Goal: Task Accomplishment & Management: Use online tool/utility

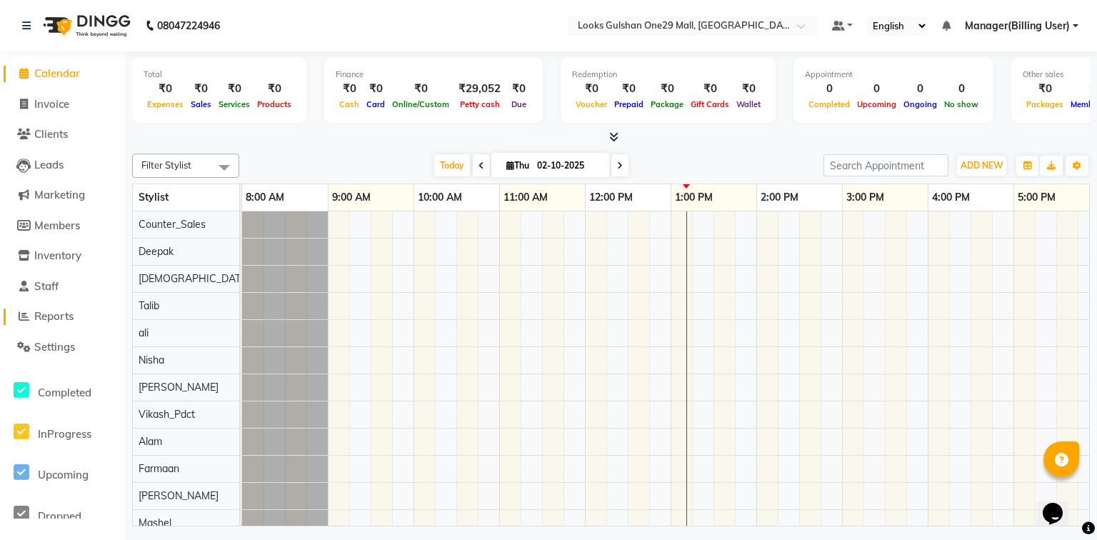
click at [71, 317] on span "Reports" at bounding box center [53, 316] width 39 height 14
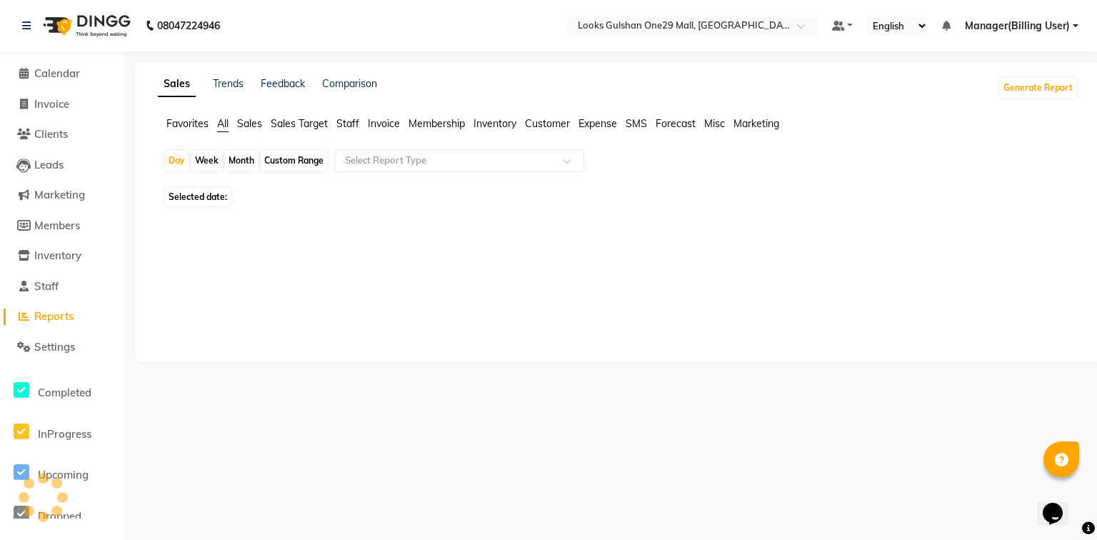
click at [354, 123] on span "Staff" at bounding box center [347, 123] width 23 height 13
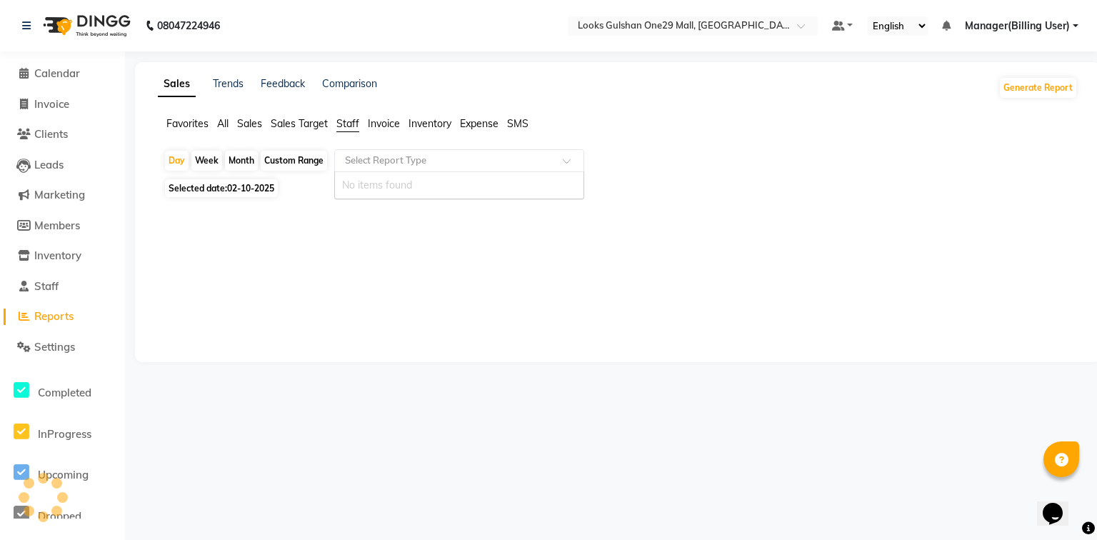
click at [374, 169] on div "Select Report Type" at bounding box center [459, 160] width 250 height 23
click at [379, 164] on input "text" at bounding box center [445, 161] width 206 height 14
click at [307, 161] on div "Custom Range" at bounding box center [294, 161] width 66 height 20
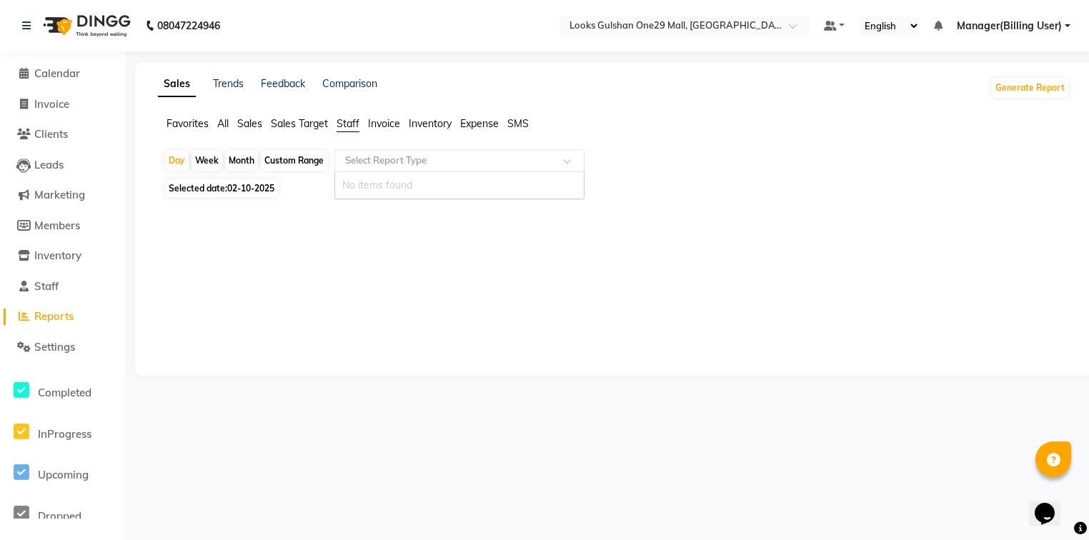
select select "10"
select select "2025"
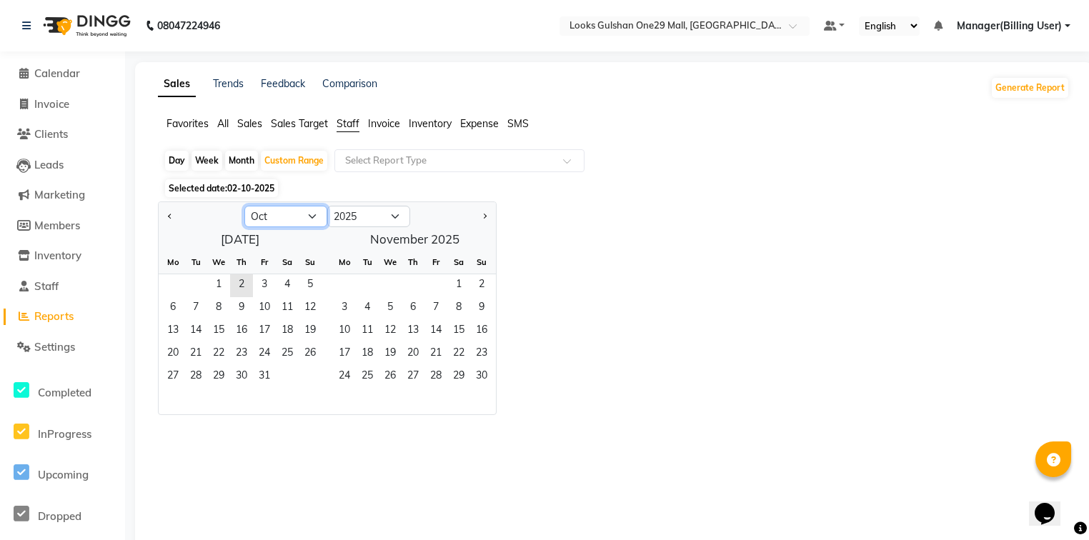
drag, startPoint x: 285, startPoint y: 217, endPoint x: 285, endPoint y: 226, distance: 9.3
click at [285, 217] on select "Jan Feb Mar Apr May Jun [DATE] Aug Sep Oct Nov Dec" at bounding box center [285, 216] width 83 height 21
select select "9"
click at [244, 206] on select "Jan Feb Mar Apr May Jun [DATE] Aug Sep Oct Nov Dec" at bounding box center [285, 216] width 83 height 21
click at [171, 284] on span "1" at bounding box center [172, 285] width 23 height 23
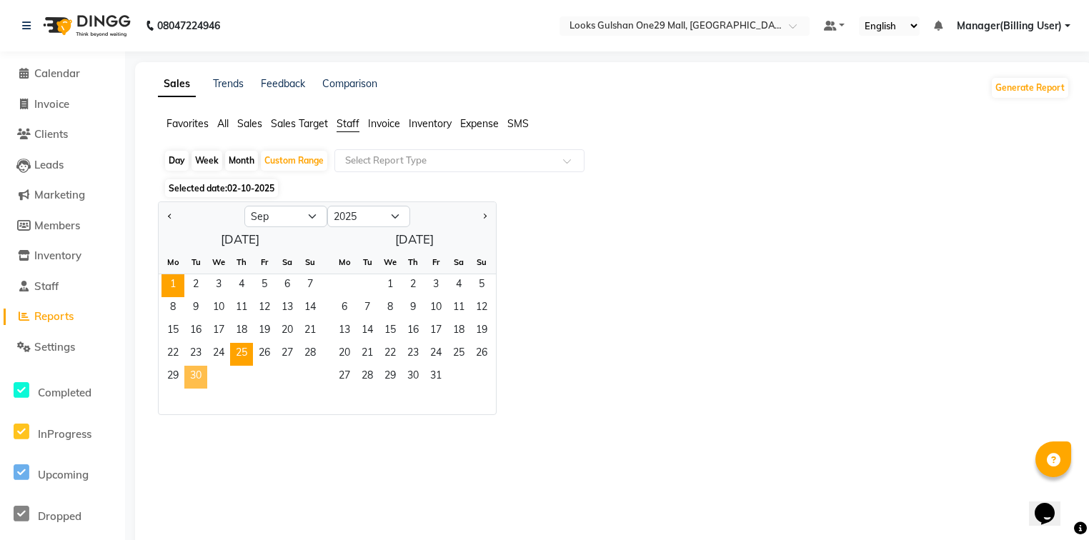
drag, startPoint x: 200, startPoint y: 376, endPoint x: 249, endPoint y: 344, distance: 58.3
click at [199, 376] on span "30" at bounding box center [195, 377] width 23 height 23
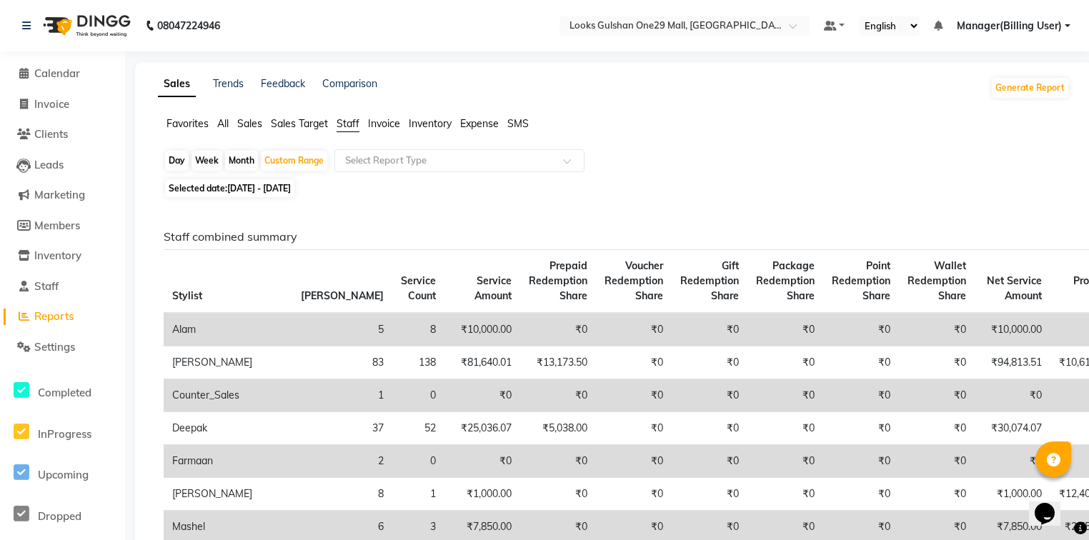
click at [357, 121] on span "Staff" at bounding box center [347, 123] width 23 height 13
click at [382, 156] on input "text" at bounding box center [445, 161] width 206 height 14
click at [402, 161] on input "text" at bounding box center [445, 161] width 206 height 14
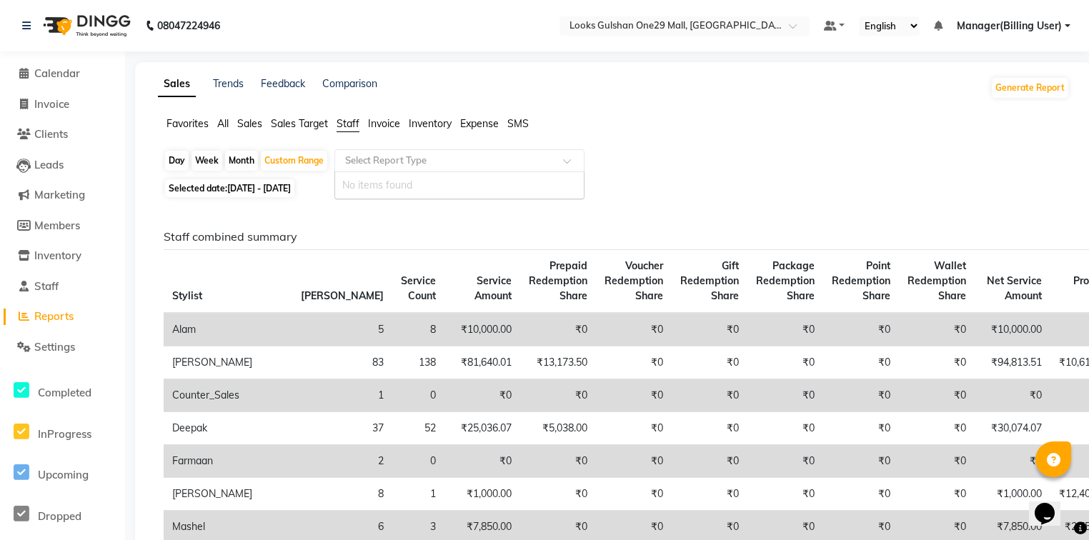
click at [354, 126] on span "Staff" at bounding box center [347, 123] width 23 height 13
click at [383, 164] on input "text" at bounding box center [445, 161] width 206 height 14
click at [349, 123] on span "Staff" at bounding box center [347, 123] width 23 height 13
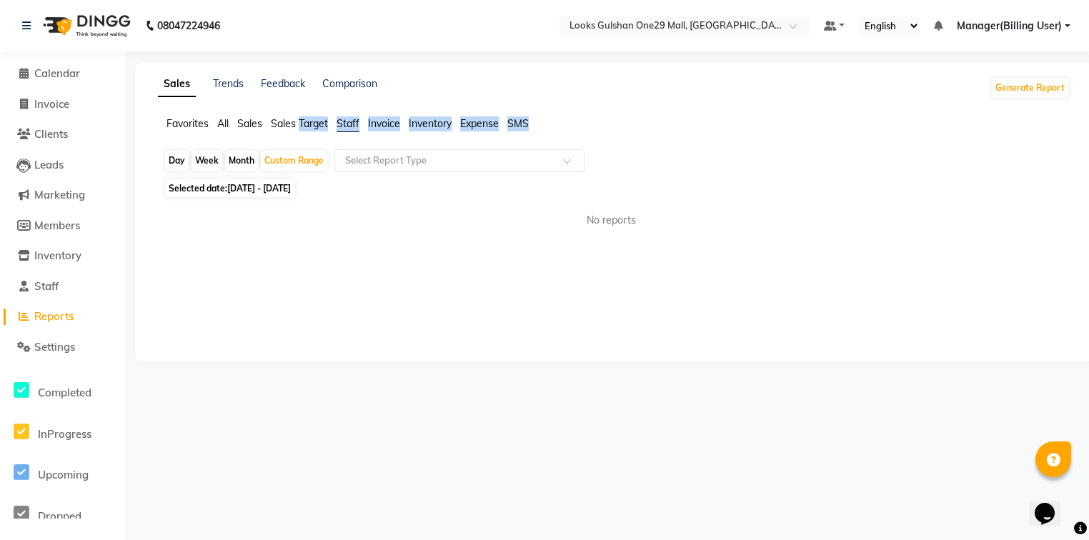
click at [349, 123] on span "Staff" at bounding box center [347, 123] width 23 height 13
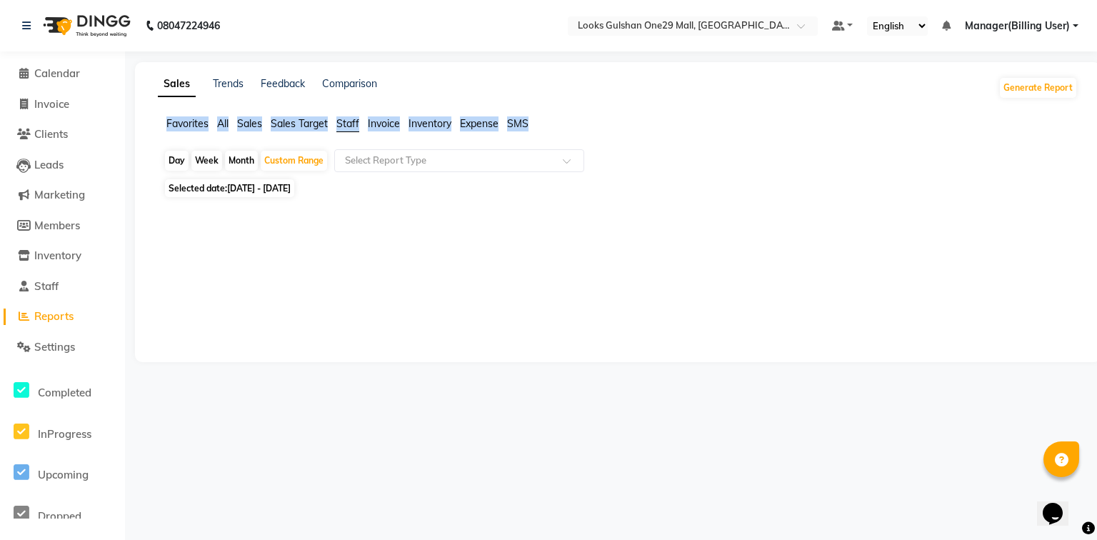
click at [349, 123] on span "Staff" at bounding box center [347, 123] width 23 height 13
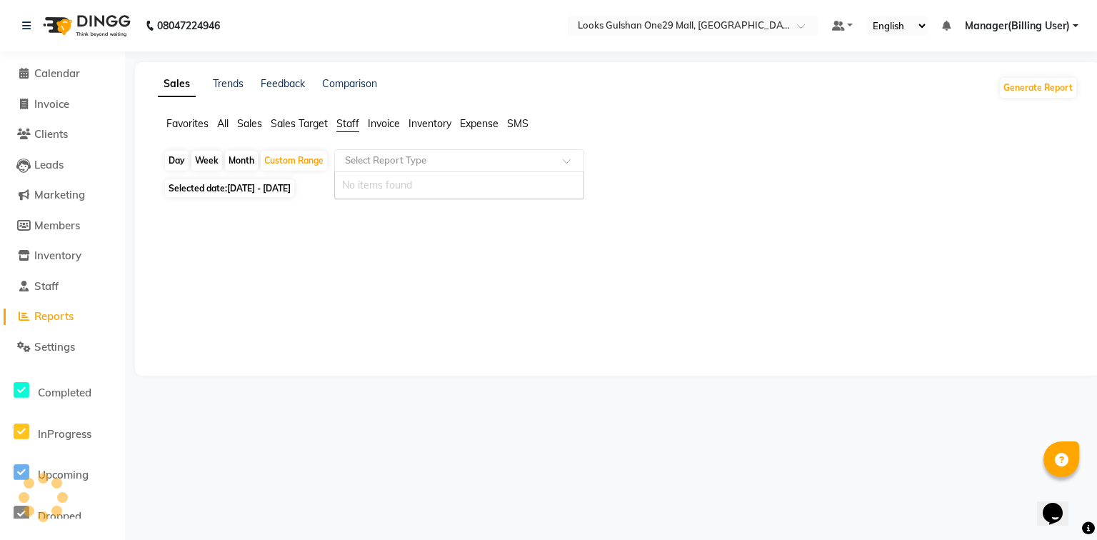
drag, startPoint x: 386, startPoint y: 155, endPoint x: 379, endPoint y: 151, distance: 8.0
click at [386, 156] on input "text" at bounding box center [445, 161] width 206 height 14
click at [354, 124] on span "Staff" at bounding box center [347, 123] width 23 height 13
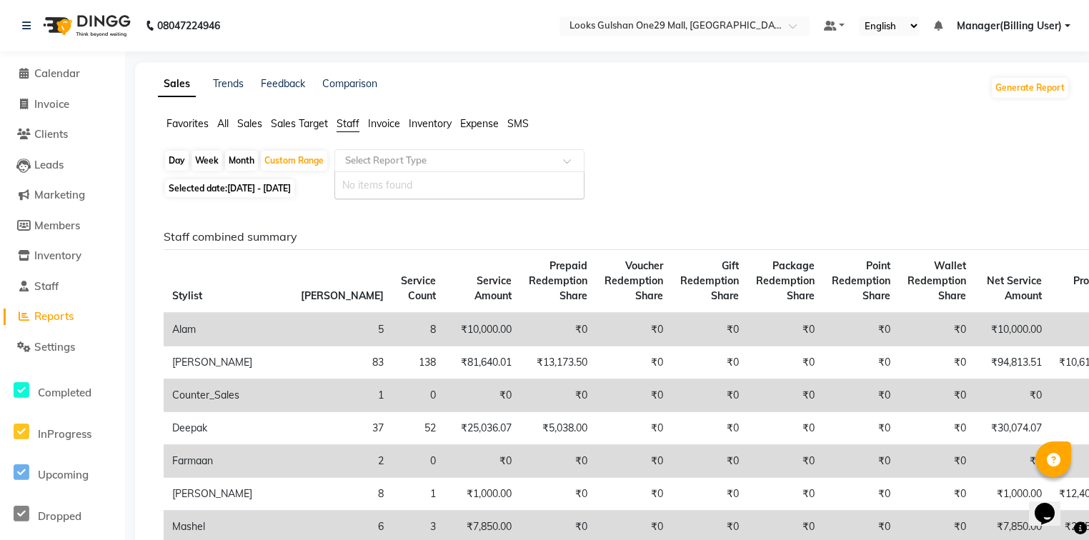
click at [388, 162] on input "text" at bounding box center [445, 161] width 206 height 14
click at [388, 161] on input "text" at bounding box center [445, 161] width 206 height 14
click at [389, 160] on input "text" at bounding box center [445, 161] width 206 height 14
click at [59, 77] on span "Calendar" at bounding box center [57, 73] width 46 height 14
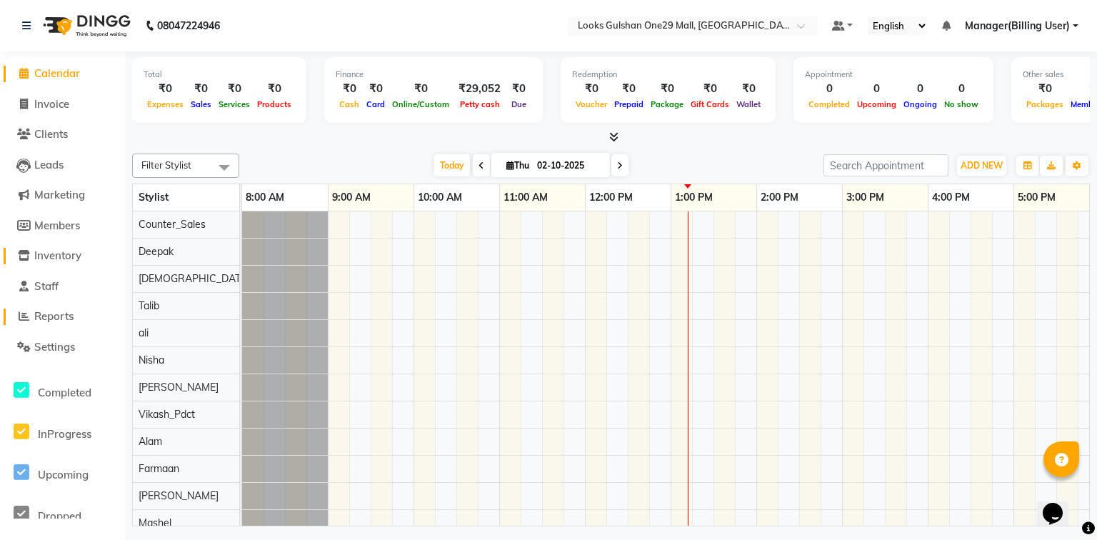
drag, startPoint x: 61, startPoint y: 314, endPoint x: 99, endPoint y: 263, distance: 63.9
click at [61, 314] on span "Reports" at bounding box center [53, 316] width 39 height 14
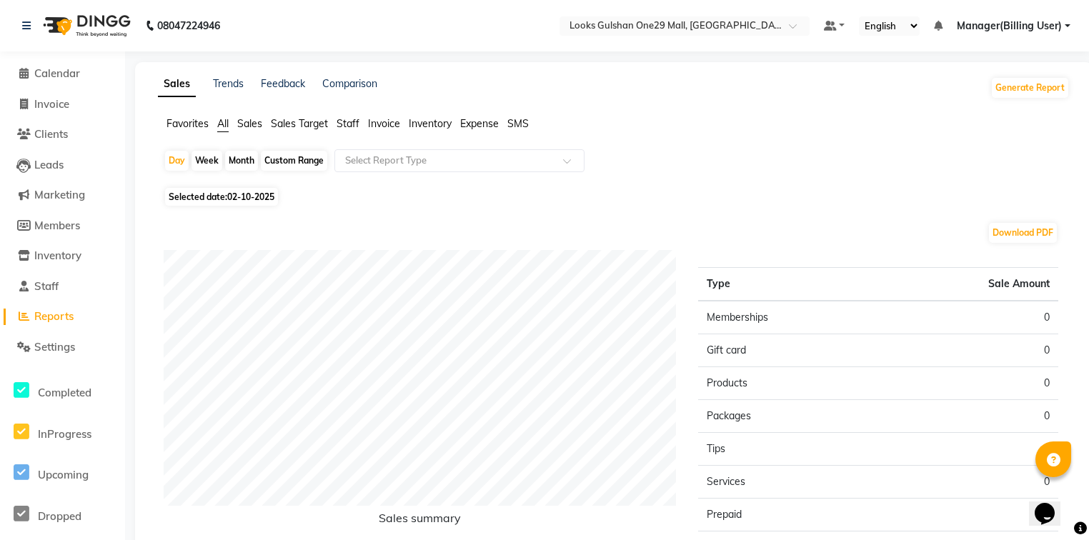
click at [343, 122] on span "Staff" at bounding box center [347, 123] width 23 height 13
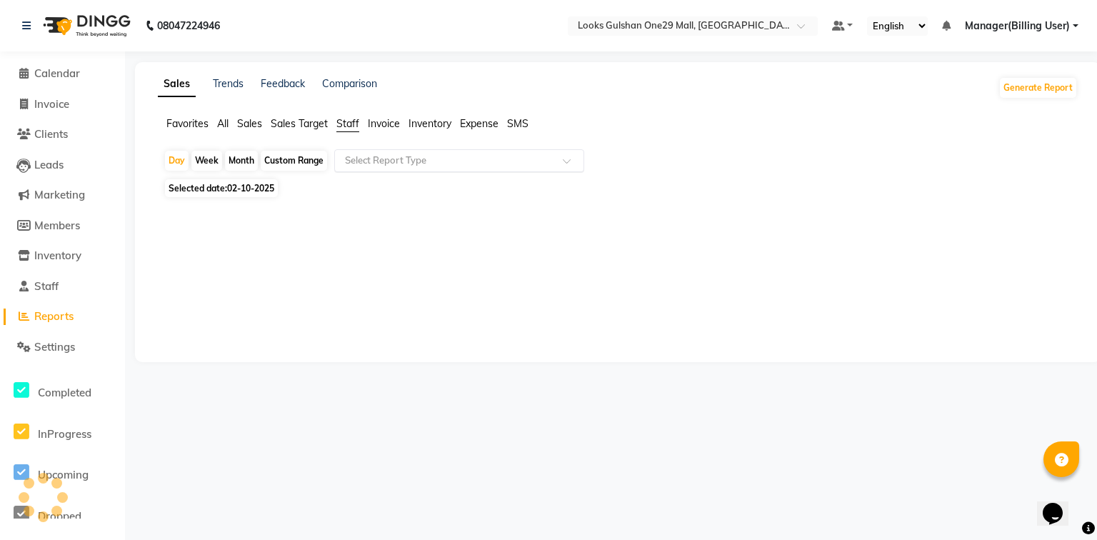
click at [390, 156] on input "text" at bounding box center [445, 161] width 206 height 14
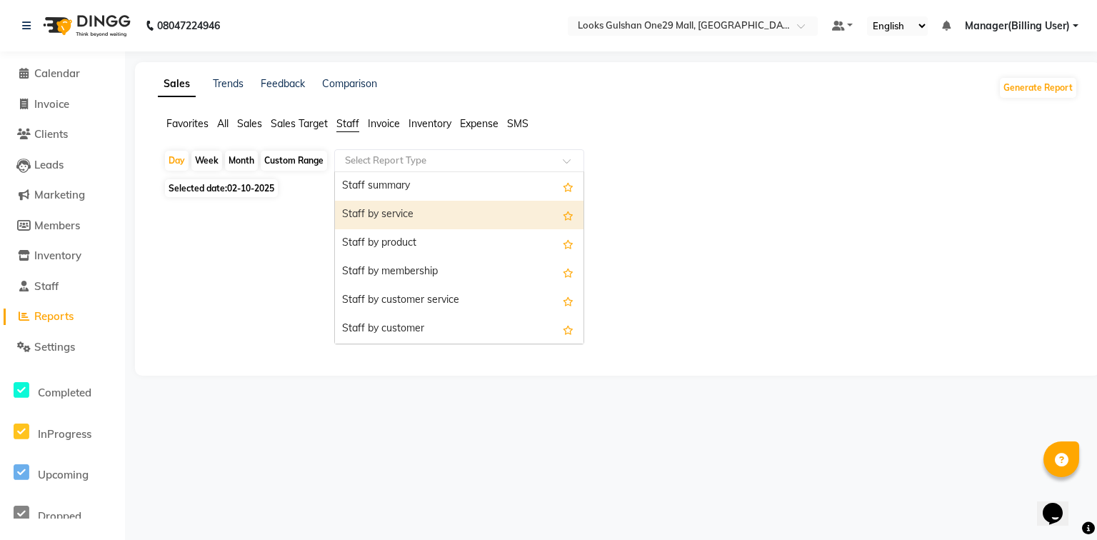
click at [395, 211] on div "Staff by service" at bounding box center [459, 215] width 249 height 29
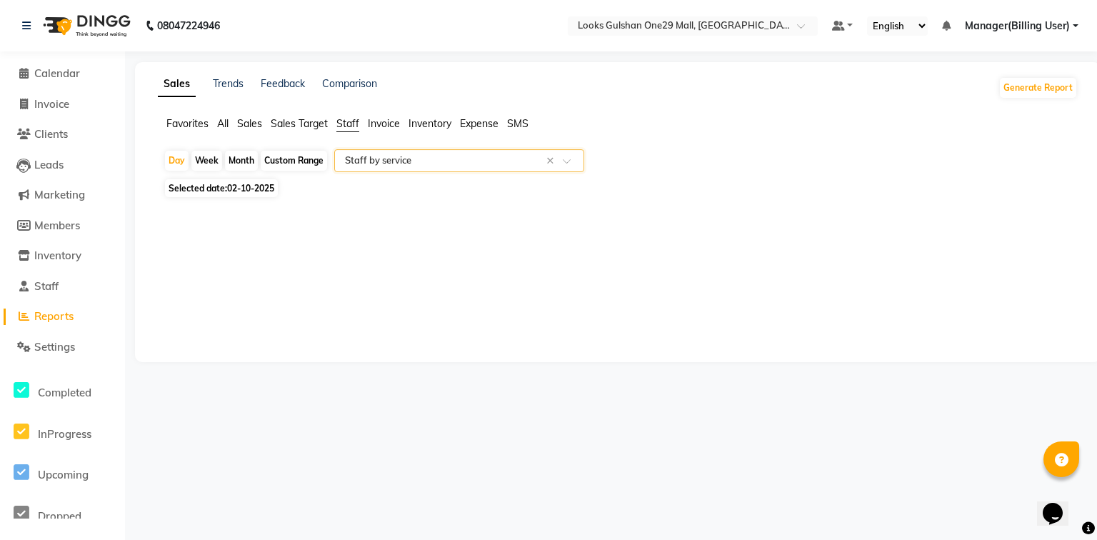
click at [402, 163] on input "text" at bounding box center [445, 161] width 206 height 14
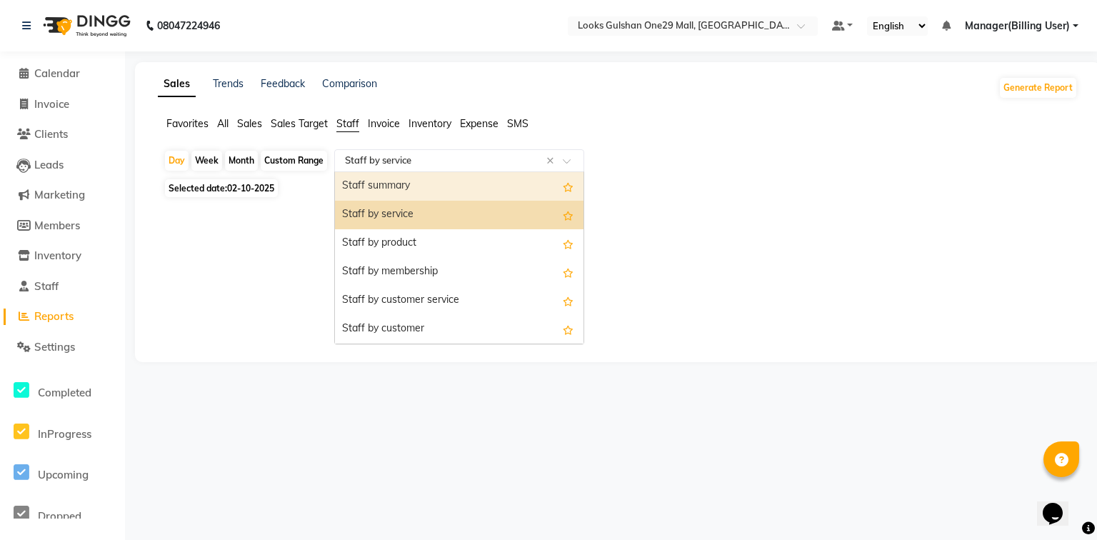
click at [396, 186] on div "Staff summary" at bounding box center [459, 186] width 249 height 29
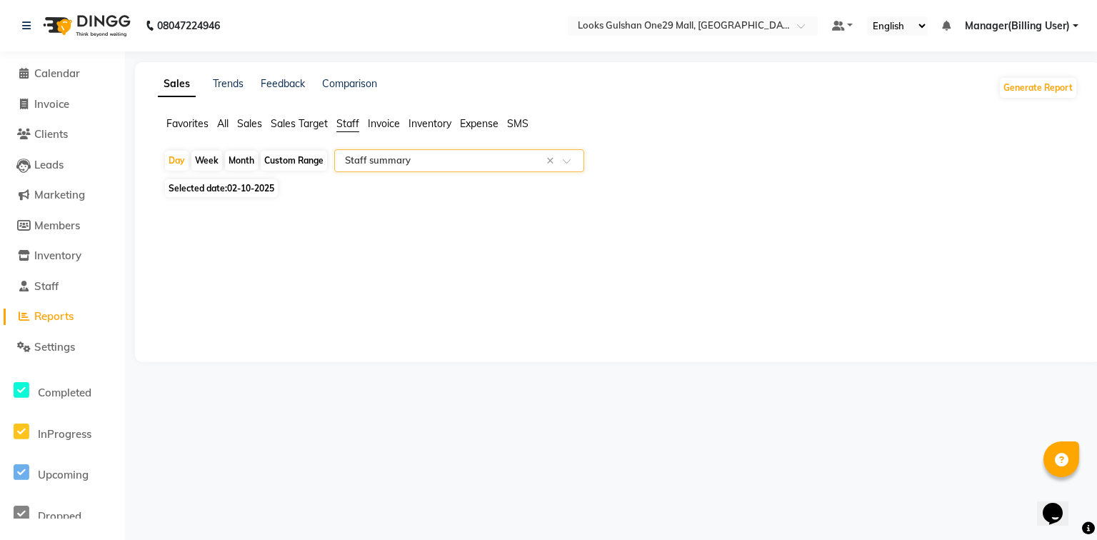
click at [306, 168] on div "Custom Range" at bounding box center [294, 161] width 66 height 20
select select "10"
select select "2025"
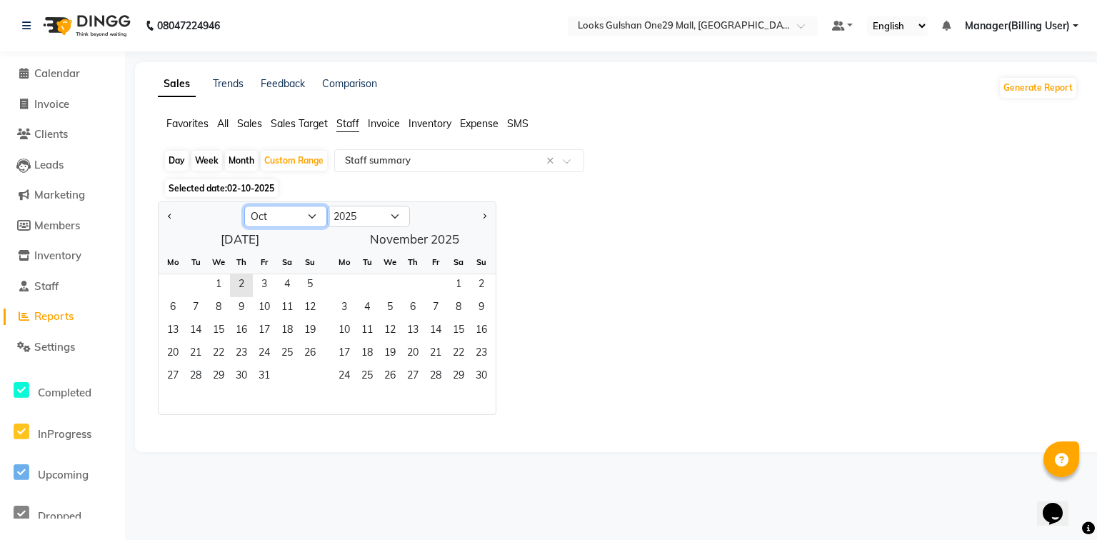
click at [285, 211] on select "Jan Feb Mar Apr May Jun [DATE] Aug Sep Oct Nov Dec" at bounding box center [285, 216] width 83 height 21
select select "9"
click at [244, 206] on select "Jan Feb Mar Apr May Jun [DATE] Aug Sep Oct Nov Dec" at bounding box center [285, 216] width 83 height 21
click at [177, 286] on span "1" at bounding box center [172, 285] width 23 height 23
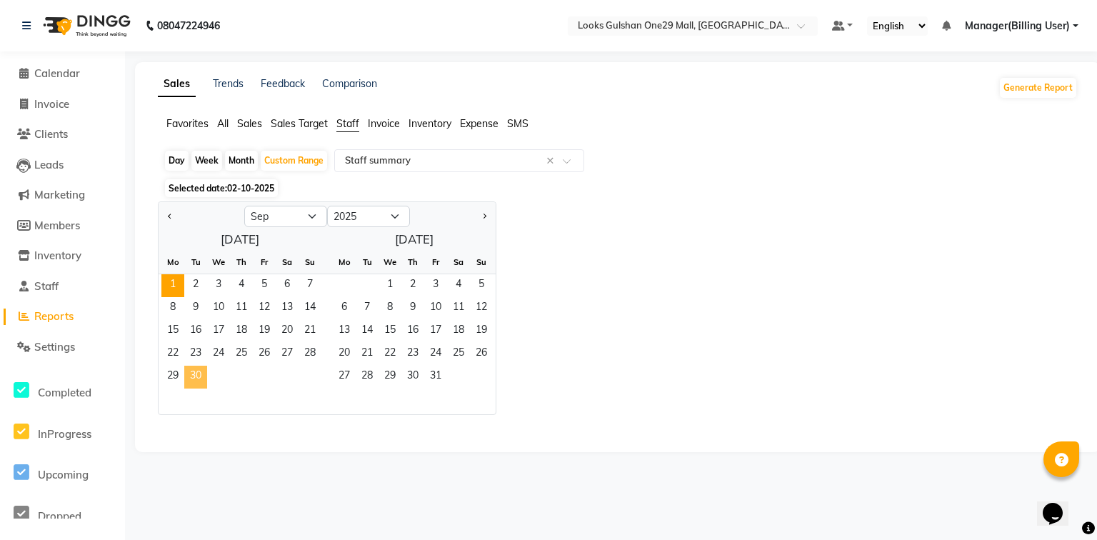
click at [204, 377] on span "30" at bounding box center [195, 377] width 23 height 23
select select "full_report"
select select "csv"
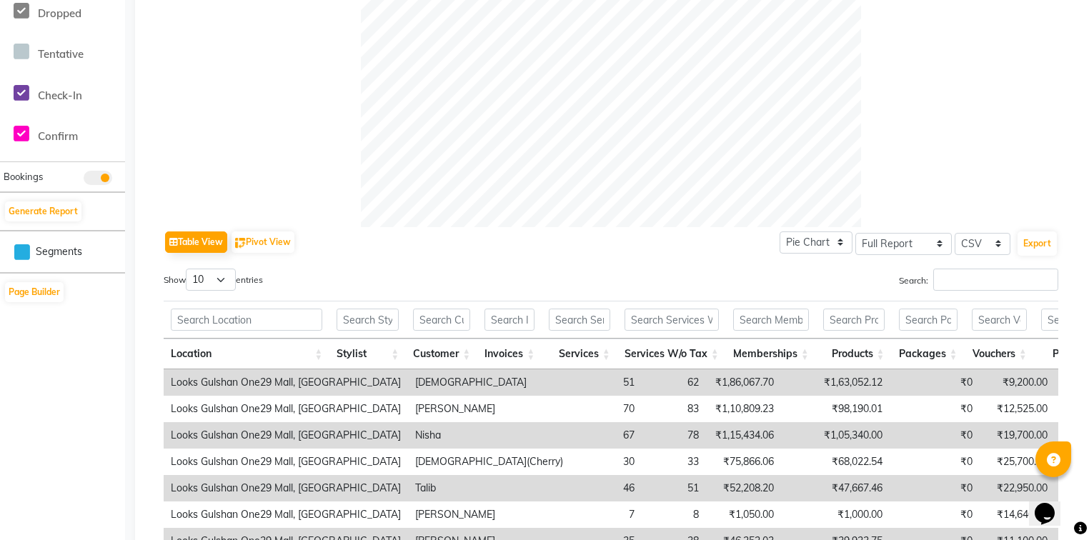
scroll to position [629, 0]
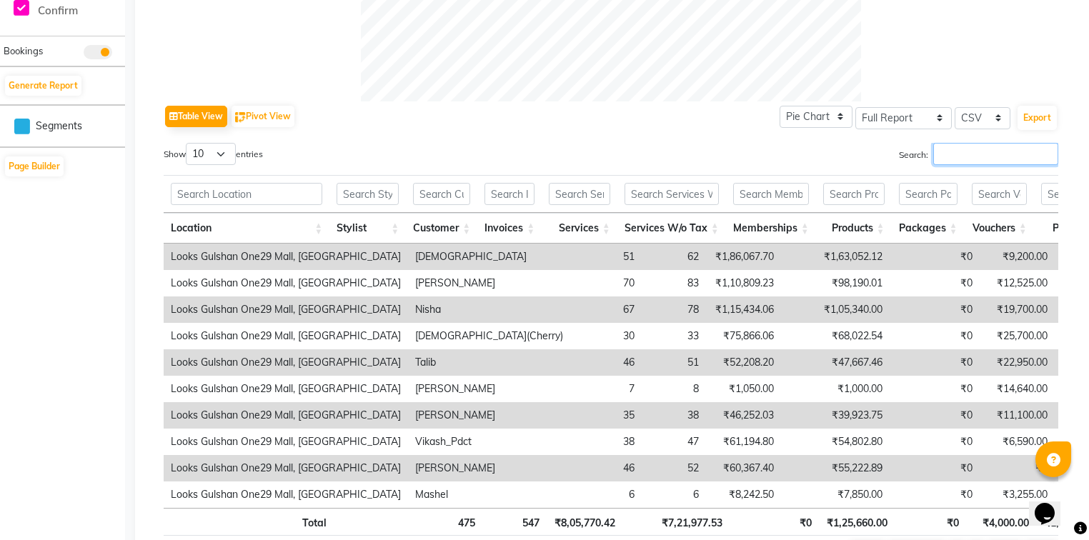
click at [937, 163] on input "Search:" at bounding box center [995, 154] width 125 height 22
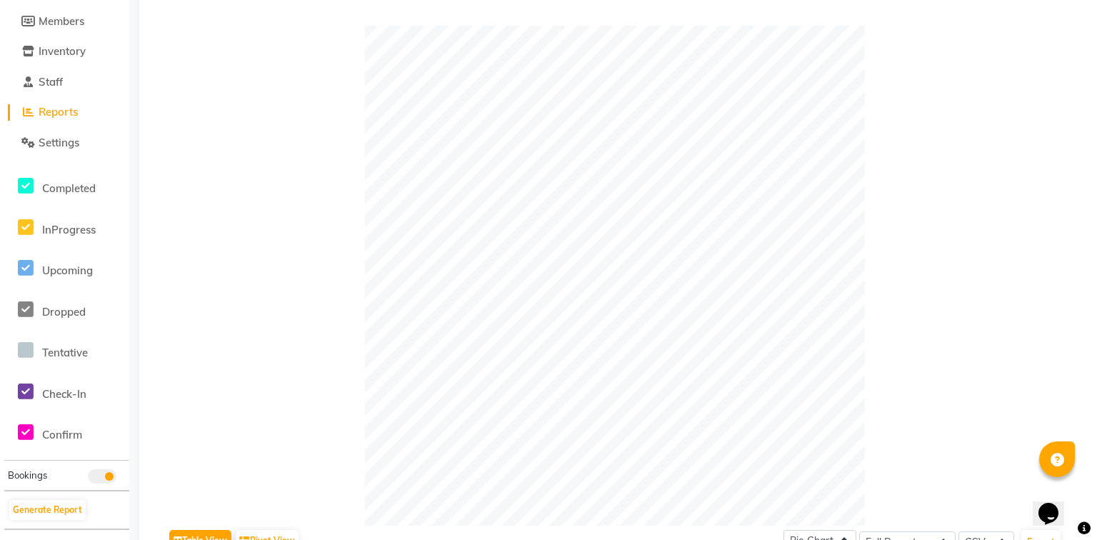
scroll to position [0, 0]
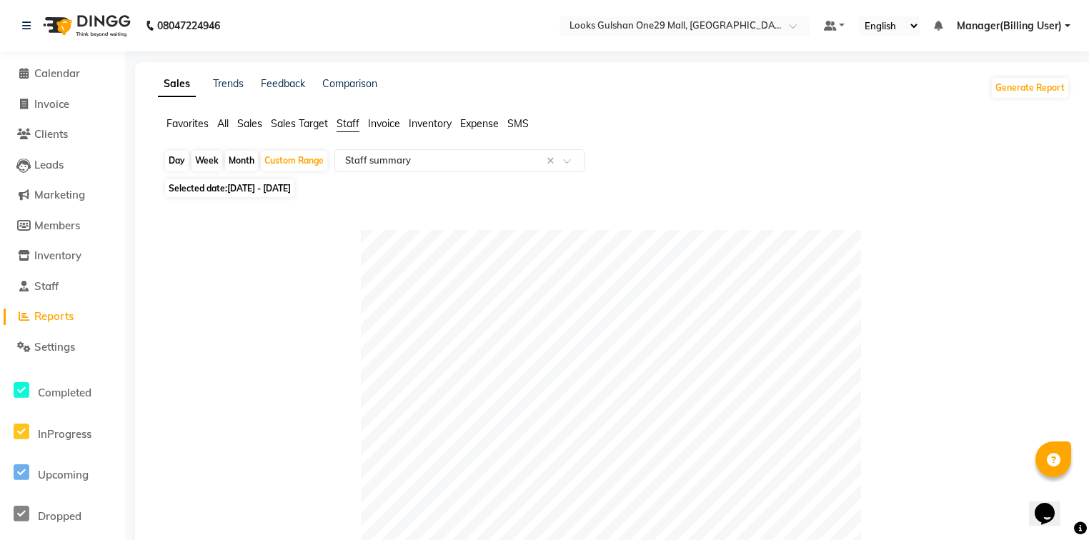
type input "ali"
click at [66, 311] on span "Reports" at bounding box center [53, 316] width 39 height 14
click at [77, 71] on span "Calendar" at bounding box center [57, 73] width 46 height 14
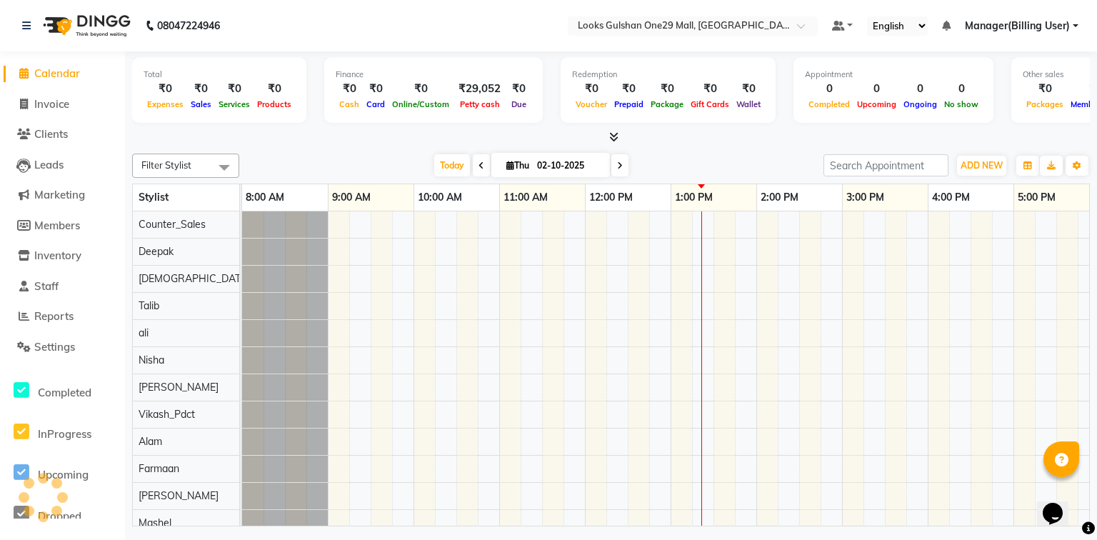
scroll to position [0, 266]
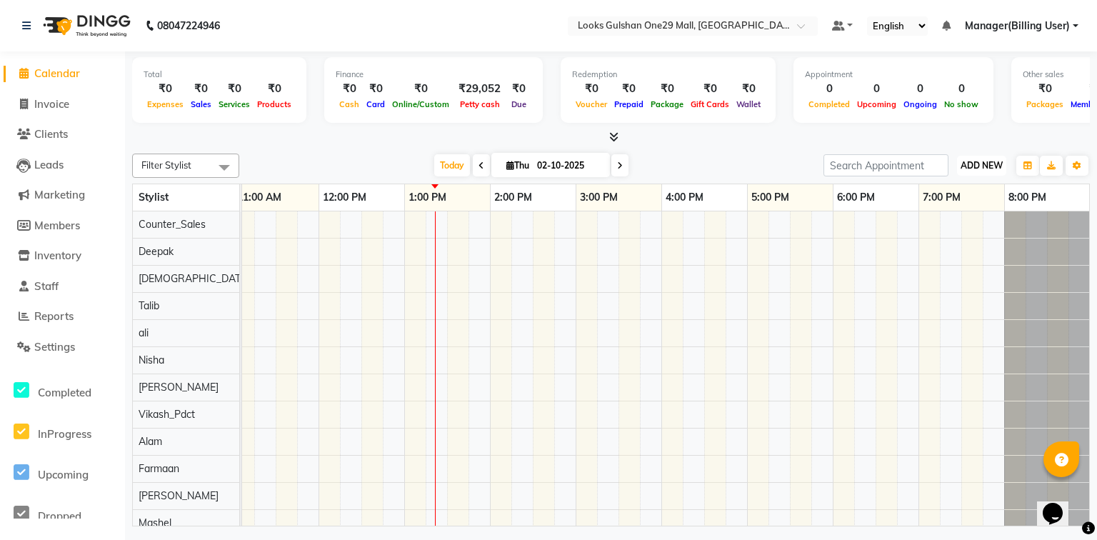
click at [980, 169] on span "ADD NEW" at bounding box center [982, 165] width 42 height 11
